Goal: Task Accomplishment & Management: Manage account settings

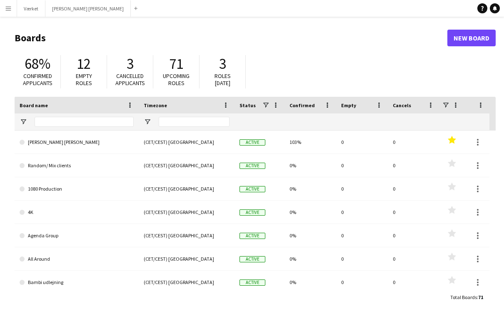
click at [10, 10] on app-icon "Menu" at bounding box center [8, 8] width 7 height 7
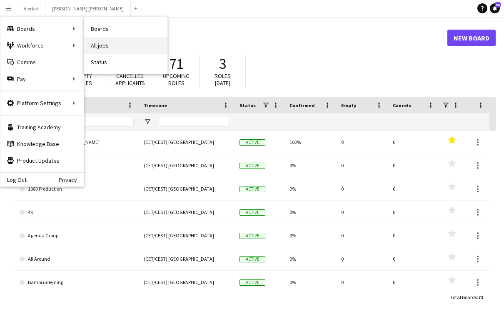
click at [115, 50] on link "All jobs" at bounding box center [125, 45] width 83 height 17
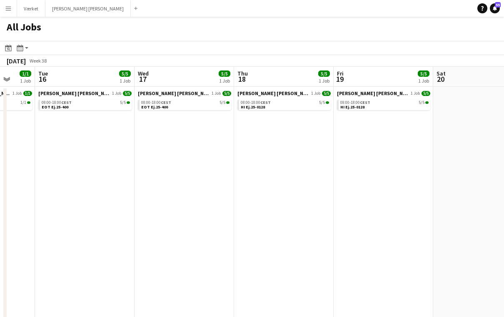
scroll to position [0, 239]
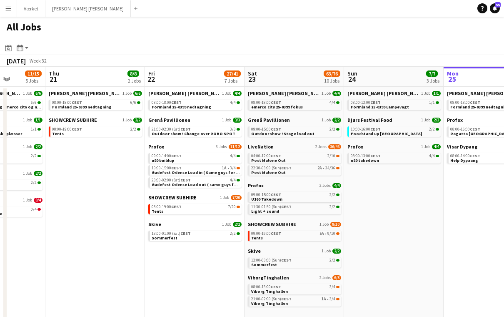
scroll to position [0, 253]
click at [5, 12] on button "Menu" at bounding box center [8, 8] width 17 height 17
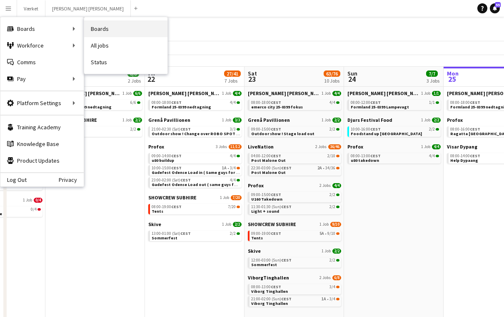
click at [93, 29] on link "Boards" at bounding box center [125, 28] width 83 height 17
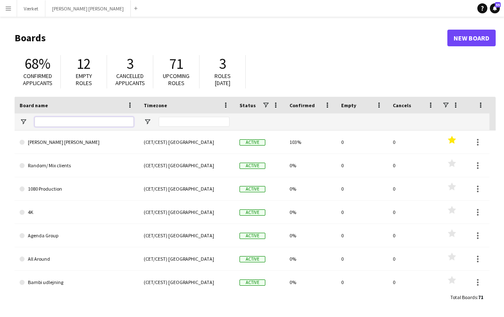
click at [83, 123] on input "Board name Filter Input" at bounding box center [84, 122] width 99 height 10
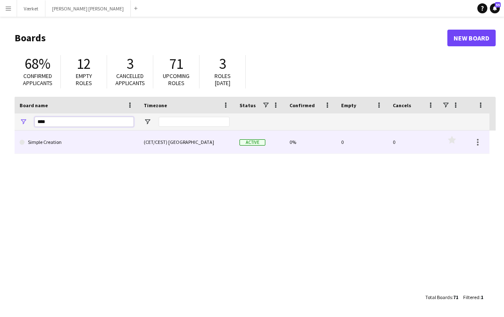
type input "****"
click at [56, 142] on link "Simple Creation" at bounding box center [77, 141] width 114 height 23
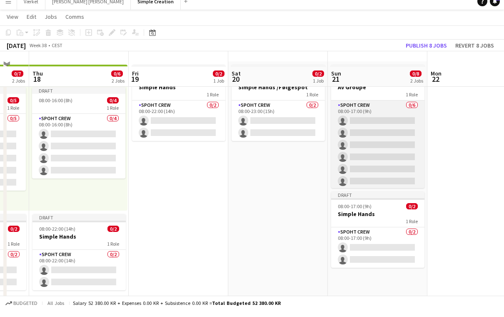
scroll to position [24, 0]
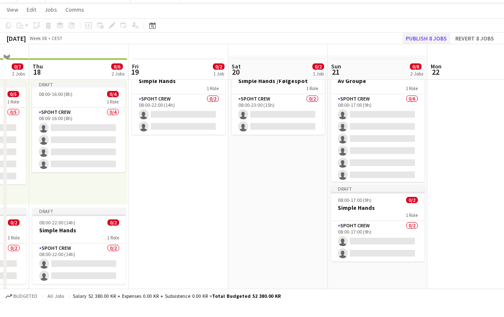
click at [431, 54] on app-calendar "Copy Paste Paste Command V Paste with crew Command Shift V Paste linked Job [GE…" at bounding box center [252, 161] width 504 height 307
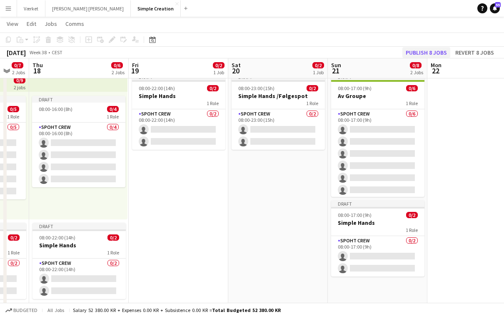
scroll to position [23, 0]
click at [423, 53] on button "Publish 8 jobs" at bounding box center [426, 52] width 48 height 11
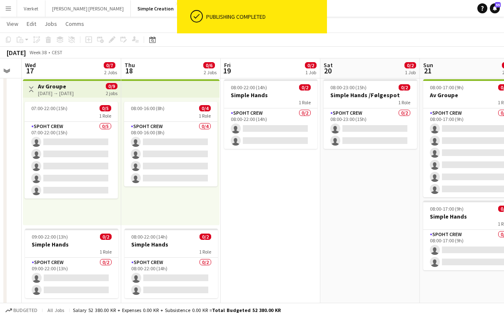
scroll to position [0, 276]
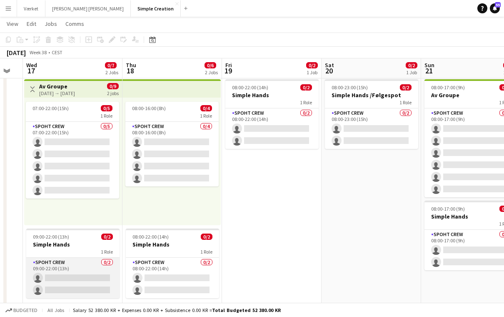
click at [81, 279] on app-card-role "Spoht Crew 0/2 09:00-22:00 (13h) single-neutral-actions single-neutral-actions" at bounding box center [72, 277] width 93 height 40
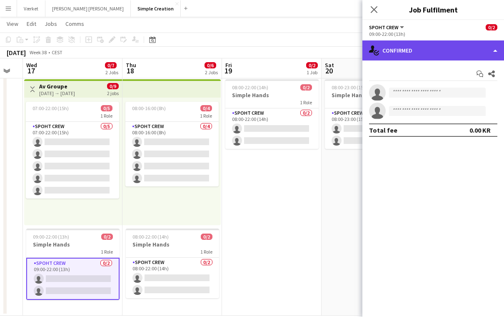
click at [480, 55] on div "single-neutral-actions-check-2 Confirmed" at bounding box center [433, 50] width 142 height 20
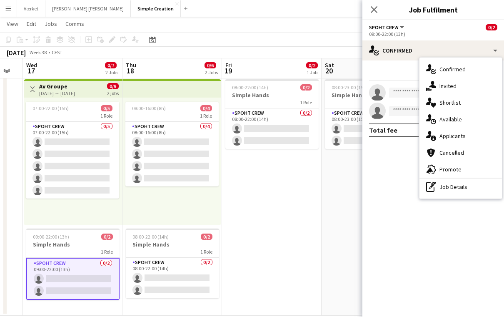
click at [462, 89] on div "single-neutral-actions-share-1 Invited" at bounding box center [461, 85] width 82 height 17
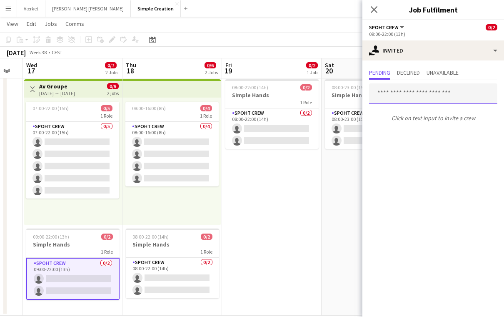
click at [433, 93] on input "text" at bounding box center [433, 93] width 128 height 21
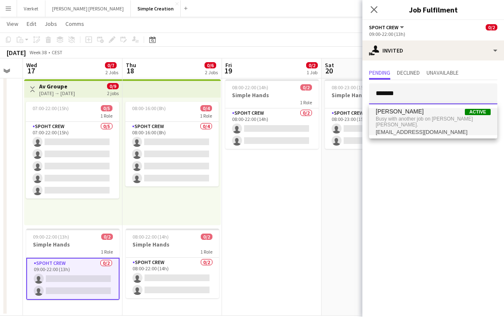
type input "*******"
click at [425, 120] on span "Busy with another job on [PERSON_NAME] [PERSON_NAME]." at bounding box center [433, 122] width 115 height 14
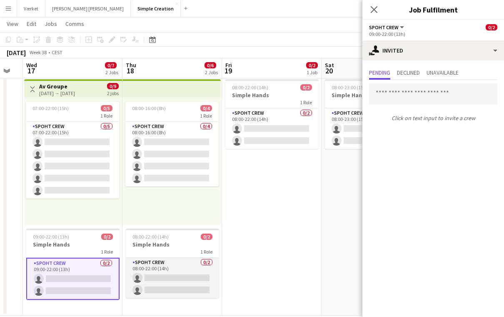
click at [182, 278] on app-card-role "Spoht Crew 0/2 08:00-22:00 (14h) single-neutral-actions single-neutral-actions" at bounding box center [172, 277] width 93 height 40
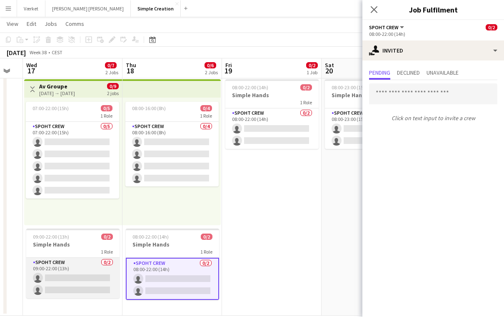
click at [64, 270] on app-card-role "Spoht Crew 0/2 09:00-22:00 (13h) single-neutral-actions single-neutral-actions" at bounding box center [72, 277] width 93 height 40
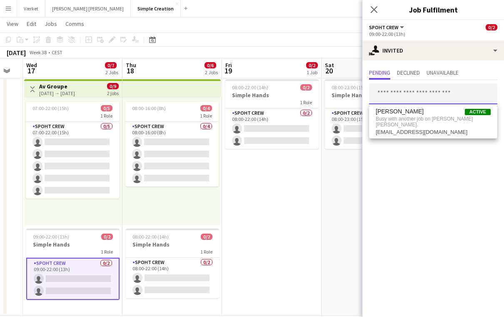
click at [399, 92] on input "text" at bounding box center [433, 93] width 128 height 21
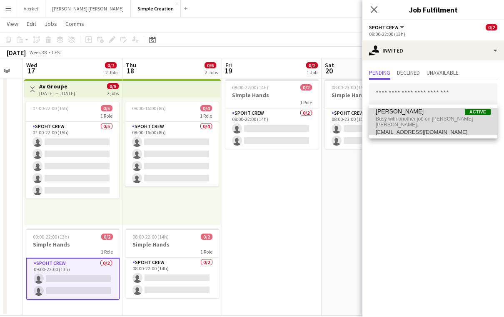
click at [405, 129] on span "[EMAIL_ADDRESS][DOMAIN_NAME]" at bounding box center [433, 132] width 115 height 7
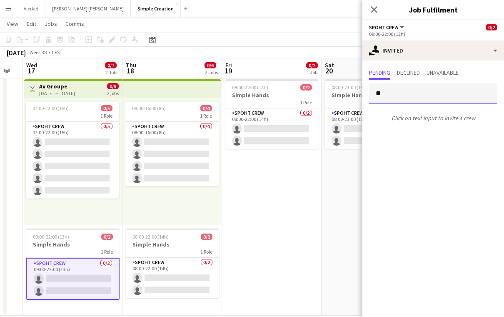
type input "*"
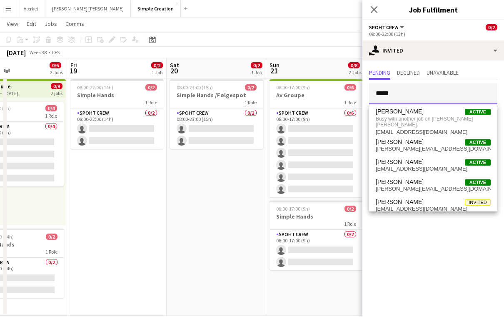
scroll to position [0, 238]
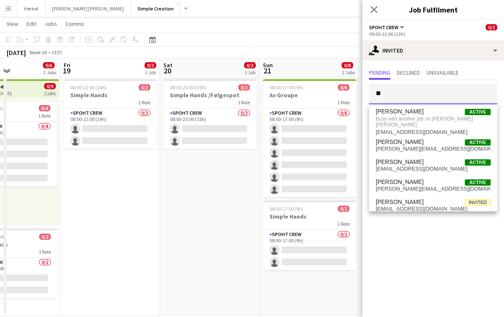
type input "*"
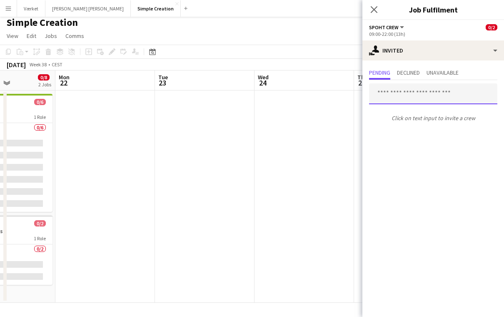
scroll to position [0, 264]
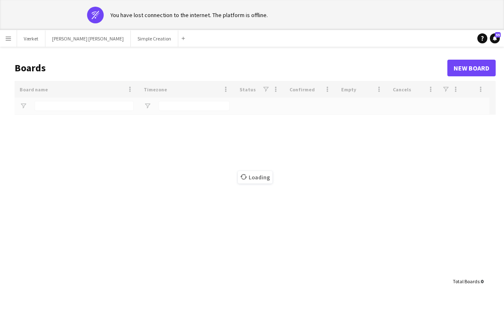
type input "****"
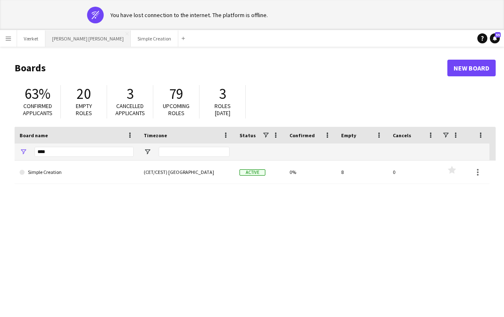
click at [68, 41] on button "[PERSON_NAME] [PERSON_NAME] Close" at bounding box center [87, 38] width 85 height 16
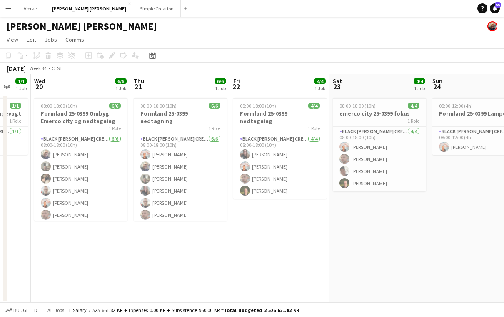
scroll to position [0, 395]
